Goal: Navigation & Orientation: Find specific page/section

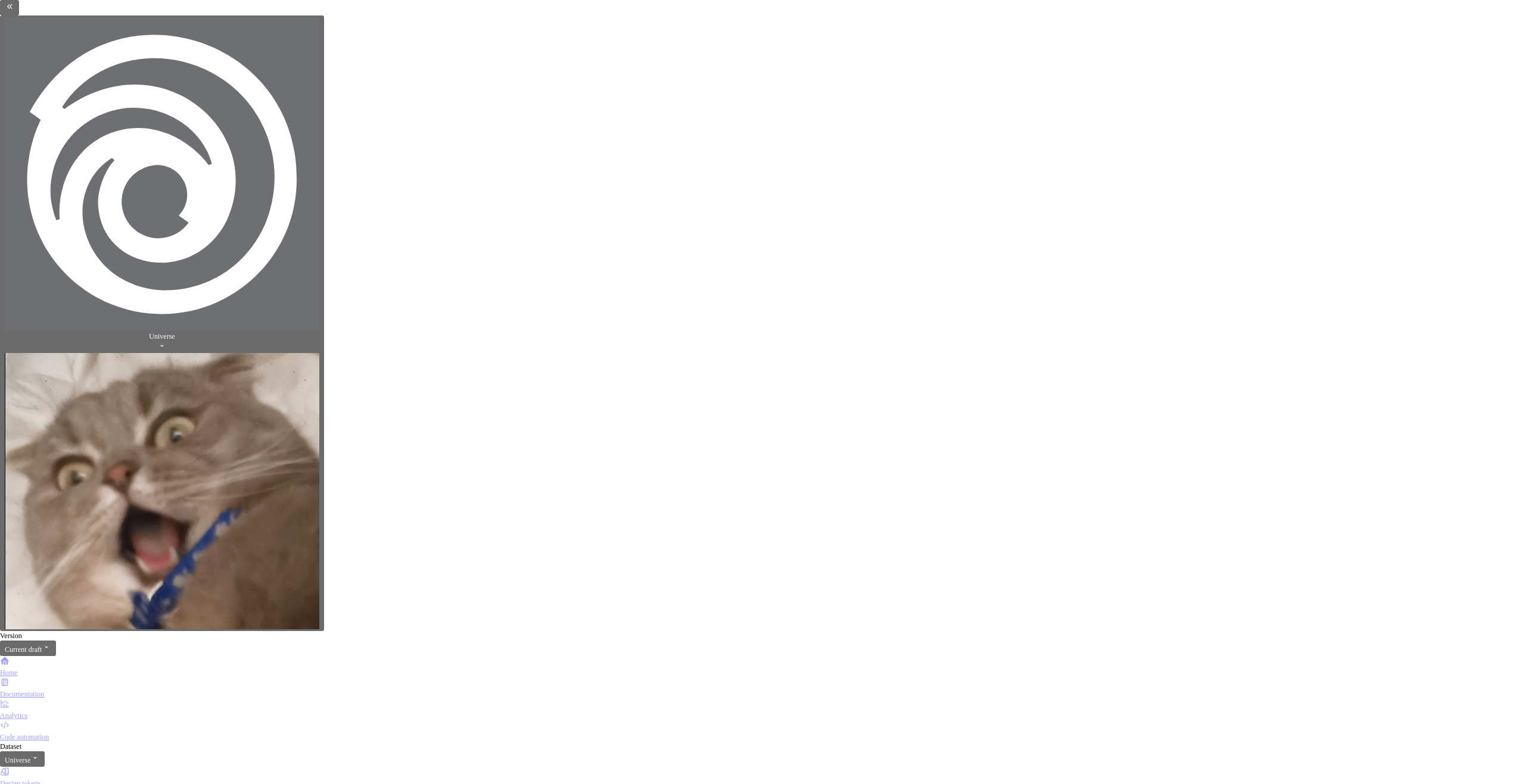
click at [71, 690] on div "Documentation" at bounding box center [762, 695] width 1525 height 9
type textarea "*"
click at [57, 711] on div "Analytics" at bounding box center [762, 716] width 1525 height 9
click at [49, 668] on div "Home" at bounding box center [762, 673] width 1525 height 9
